Goal: Task Accomplishment & Management: Complete application form

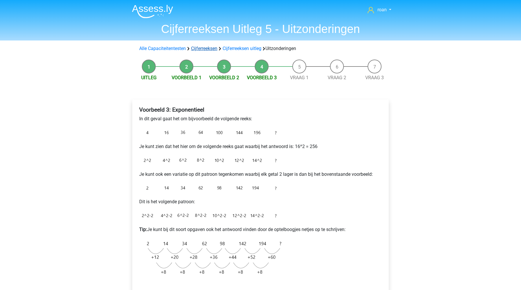
click at [195, 48] on link "Cijferreeksen" at bounding box center [204, 48] width 26 height 5
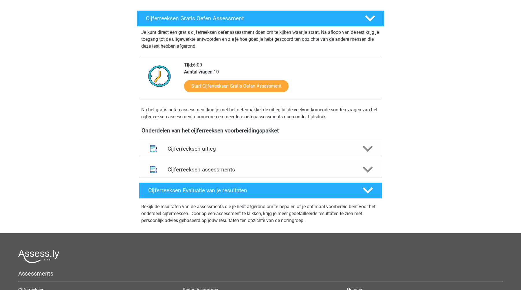
scroll to position [92, 0]
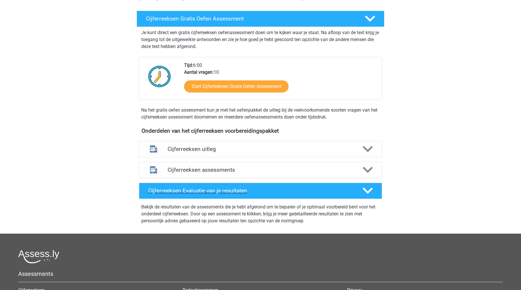
click at [233, 191] on div "Cijferreeksen Evaluatie van je resultaten" at bounding box center [260, 191] width 243 height 16
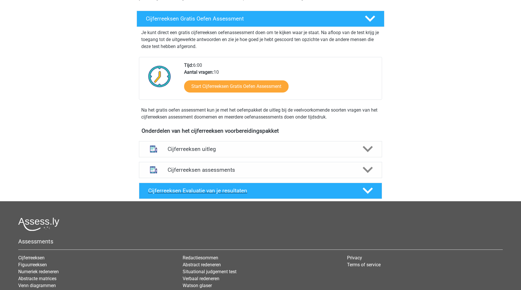
click at [233, 191] on div "Cijferreeksen Evaluatie van je resultaten" at bounding box center [260, 191] width 243 height 16
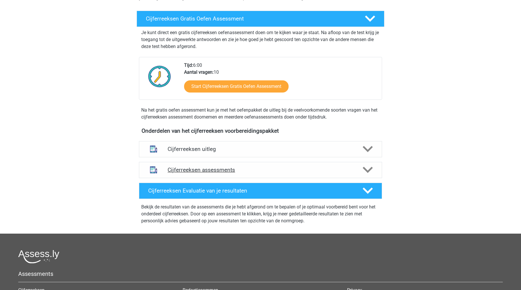
click at [215, 173] on h4 "Cijferreeksen assessments" at bounding box center [261, 170] width 186 height 7
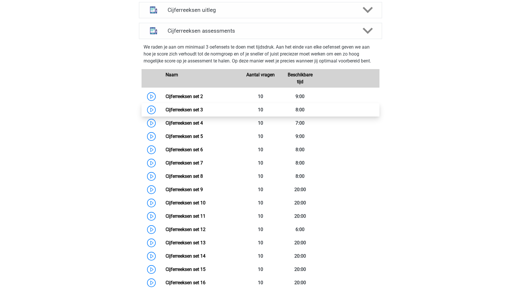
scroll to position [230, 0]
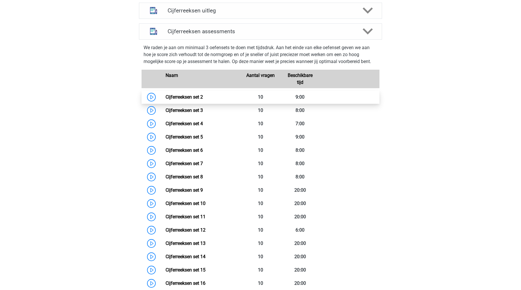
click at [203, 100] on link "Cijferreeksen set 2" at bounding box center [184, 96] width 37 height 5
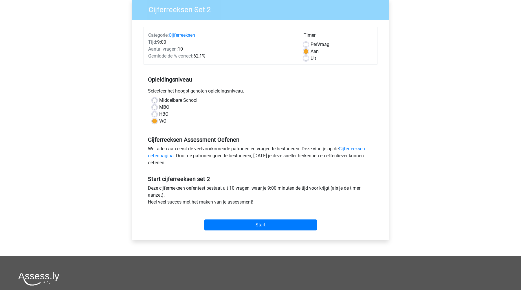
scroll to position [49, 0]
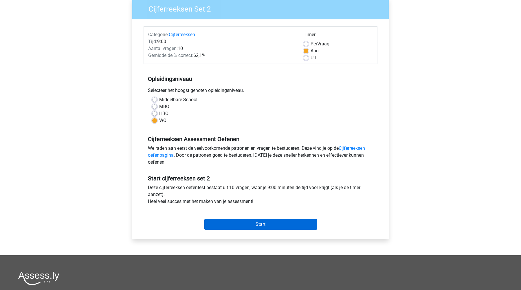
click at [251, 221] on input "Start" at bounding box center [260, 224] width 113 height 11
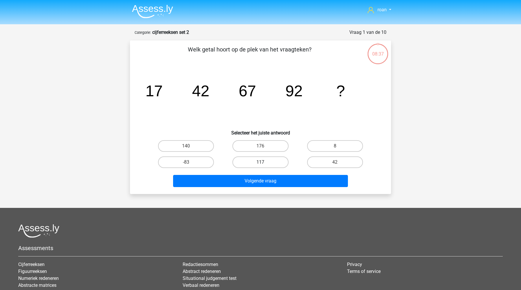
click at [257, 166] on label "117" at bounding box center [260, 163] width 56 height 12
click at [260, 166] on input "117" at bounding box center [262, 164] width 4 height 4
radio input "true"
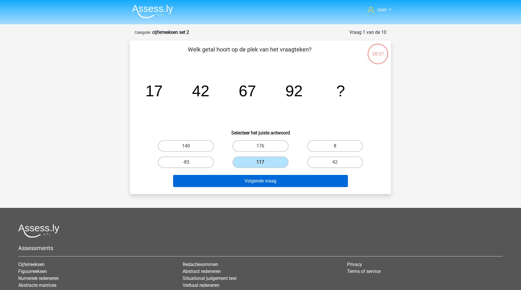
click at [263, 177] on button "Volgende vraag" at bounding box center [260, 181] width 175 height 12
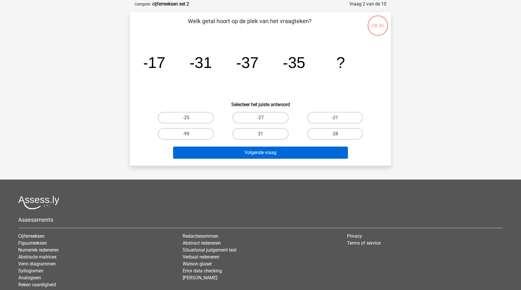
scroll to position [29, 0]
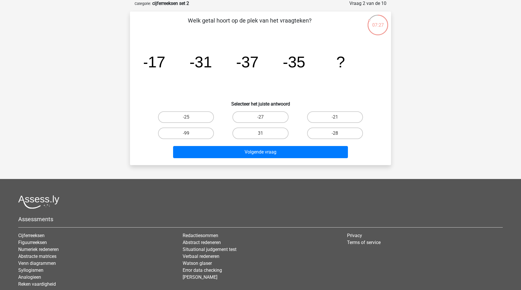
click at [215, 117] on div "-25" at bounding box center [186, 117] width 70 height 12
click at [347, 117] on label "-21" at bounding box center [335, 117] width 56 height 12
click at [339, 117] on input "-21" at bounding box center [337, 119] width 4 height 4
radio input "true"
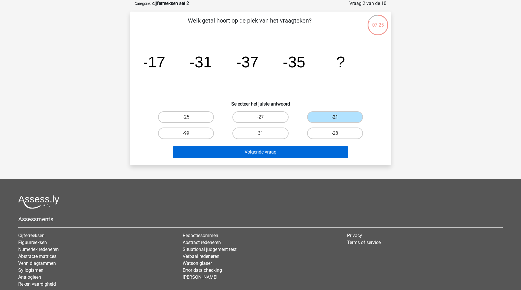
click at [288, 148] on button "Volgende vraag" at bounding box center [260, 152] width 175 height 12
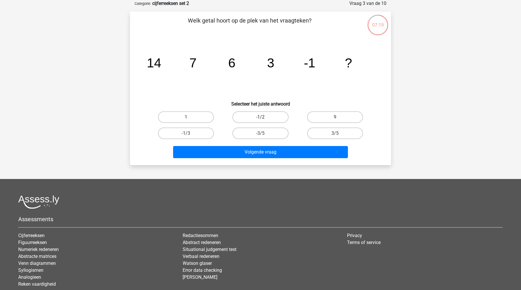
click at [266, 115] on label "-1/2" at bounding box center [260, 117] width 56 height 12
click at [264, 117] on input "-1/2" at bounding box center [262, 119] width 4 height 4
radio input "true"
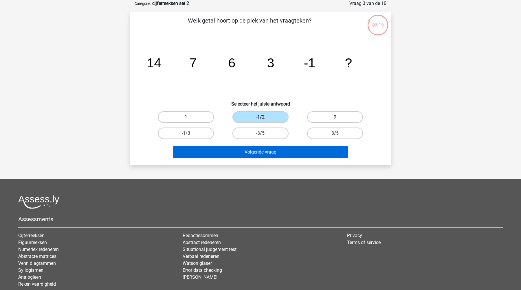
click at [273, 155] on button "Volgende vraag" at bounding box center [260, 152] width 175 height 12
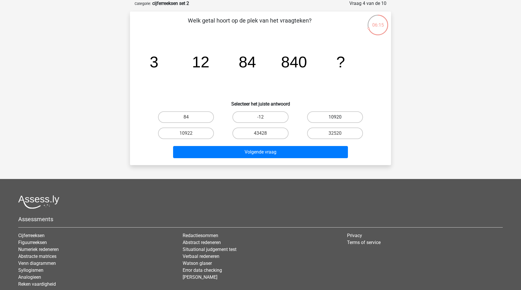
click at [335, 117] on label "10920" at bounding box center [335, 117] width 56 height 12
click at [335, 117] on input "10920" at bounding box center [337, 119] width 4 height 4
radio input "true"
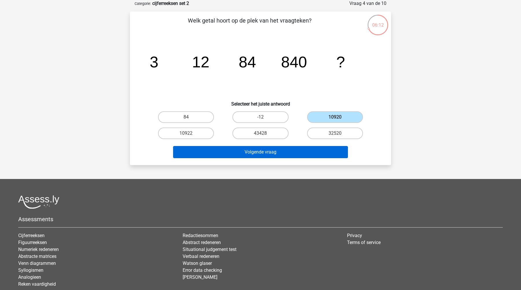
click at [279, 152] on button "Volgende vraag" at bounding box center [260, 152] width 175 height 12
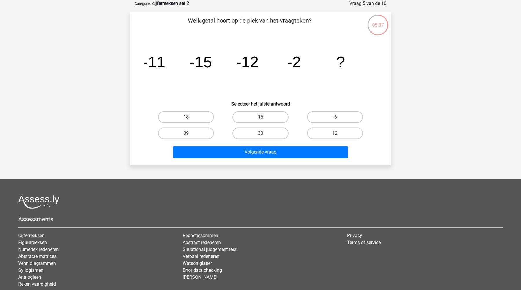
click at [257, 113] on label "15" at bounding box center [260, 117] width 56 height 12
click at [260, 117] on input "15" at bounding box center [262, 119] width 4 height 4
radio input "true"
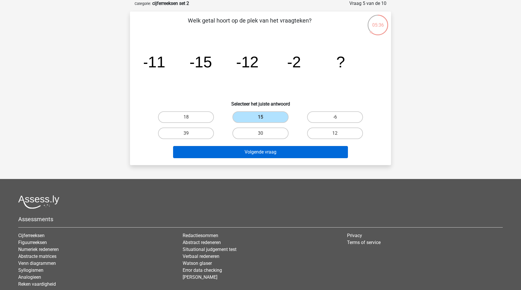
click at [261, 156] on button "Volgende vraag" at bounding box center [260, 152] width 175 height 12
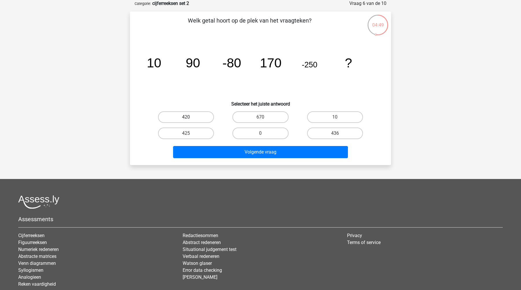
click at [194, 117] on label "420" at bounding box center [186, 117] width 56 height 12
click at [190, 117] on input "420" at bounding box center [188, 119] width 4 height 4
radio input "true"
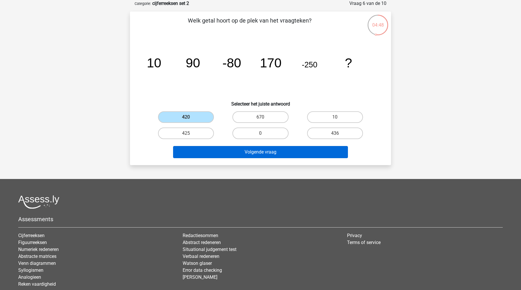
click at [249, 150] on button "Volgende vraag" at bounding box center [260, 152] width 175 height 12
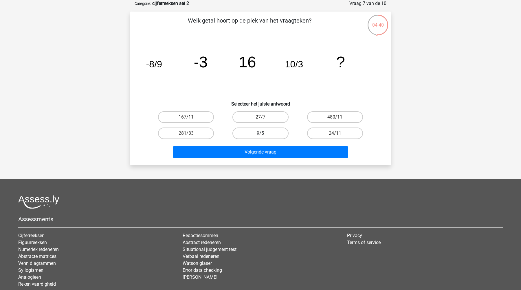
click at [256, 138] on label "9/5" at bounding box center [260, 134] width 56 height 12
click at [260, 137] on input "9/5" at bounding box center [262, 135] width 4 height 4
radio input "true"
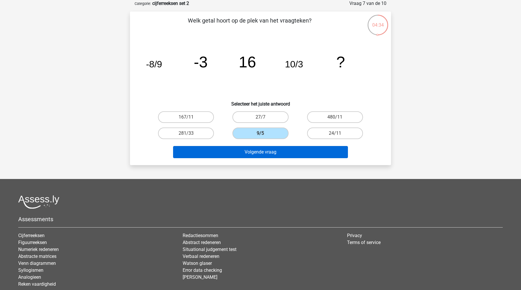
click at [245, 151] on button "Volgende vraag" at bounding box center [260, 152] width 175 height 12
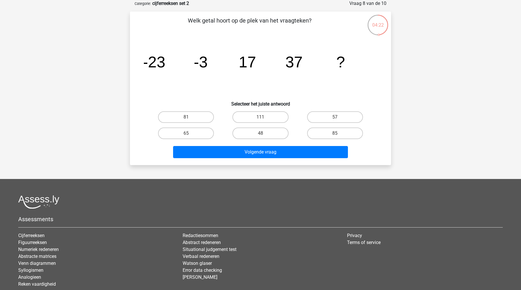
click at [323, 124] on div "57" at bounding box center [335, 117] width 74 height 16
click at [320, 118] on label "57" at bounding box center [335, 117] width 56 height 12
click at [335, 118] on input "57" at bounding box center [337, 119] width 4 height 4
radio input "true"
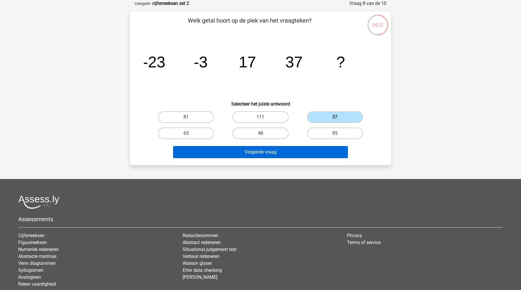
click at [287, 158] on button "Volgende vraag" at bounding box center [260, 152] width 175 height 12
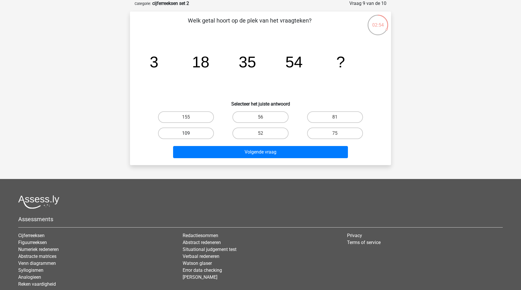
click at [203, 135] on label "109" at bounding box center [186, 134] width 56 height 12
click at [190, 135] on input "109" at bounding box center [188, 135] width 4 height 4
radio input "true"
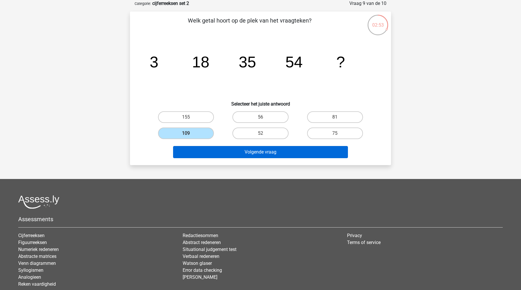
click at [236, 154] on button "Volgende vraag" at bounding box center [260, 152] width 175 height 12
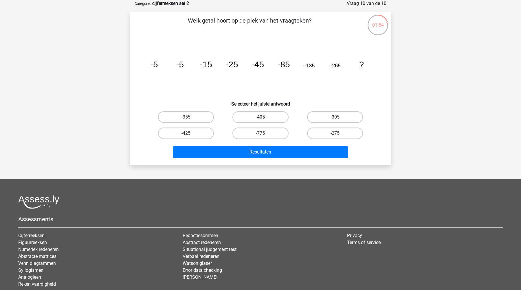
click at [249, 115] on label "-405" at bounding box center [260, 117] width 56 height 12
click at [260, 117] on input "-405" at bounding box center [262, 119] width 4 height 4
radio input "true"
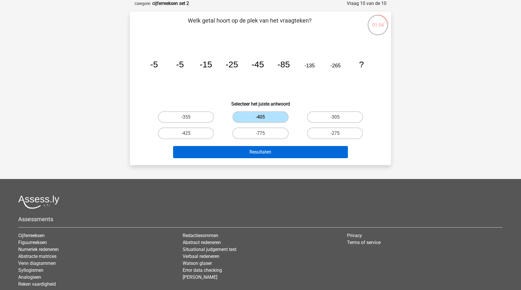
click at [260, 153] on button "Resultaten" at bounding box center [260, 152] width 175 height 12
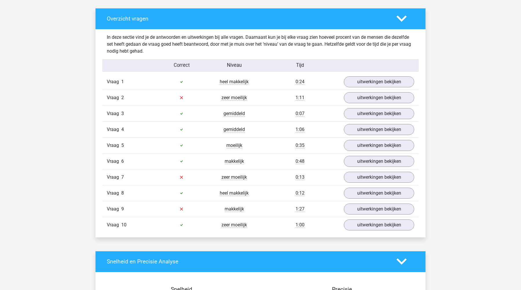
scroll to position [323, 0]
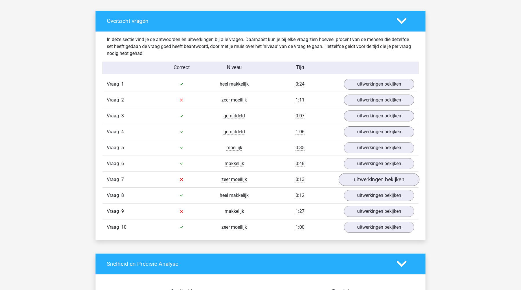
click at [361, 181] on link "uitwerkingen bekijken" at bounding box center [379, 179] width 81 height 13
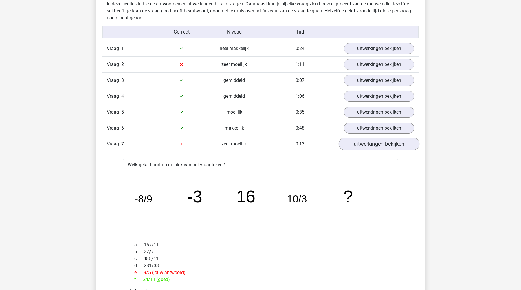
scroll to position [363, 0]
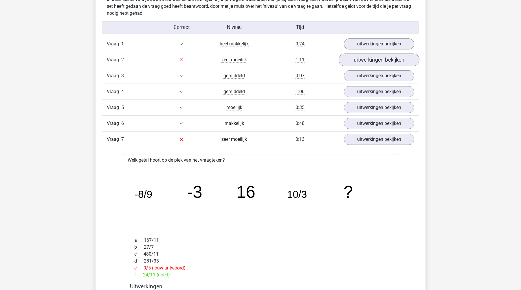
click at [366, 60] on link "uitwerkingen bekijken" at bounding box center [379, 60] width 81 height 13
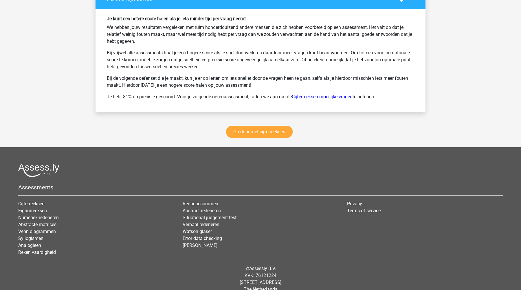
scroll to position [1180, 0]
